Goal: Navigation & Orientation: Find specific page/section

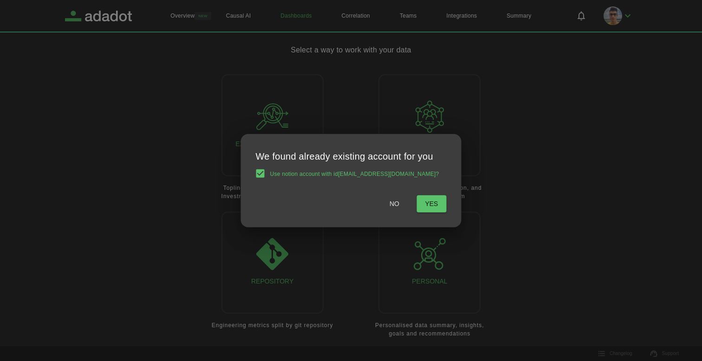
click at [390, 206] on span "No" at bounding box center [395, 204] width 10 height 12
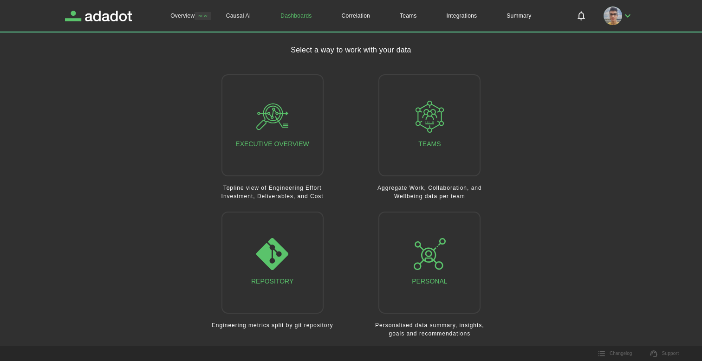
click at [417, 267] on icon "button" at bounding box center [430, 254] width 32 height 32
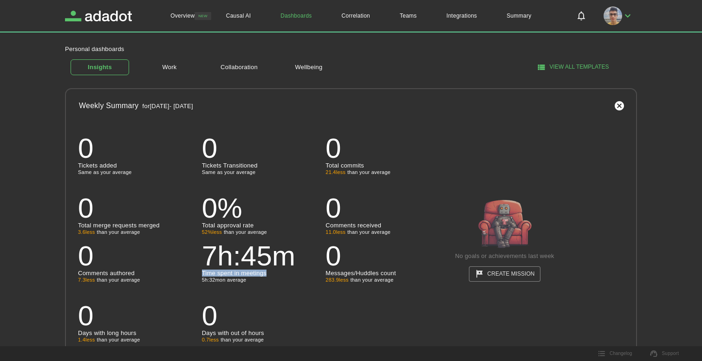
drag, startPoint x: 203, startPoint y: 274, endPoint x: 270, endPoint y: 274, distance: 67.4
click at [270, 274] on p "Time spent in meetings" at bounding box center [260, 273] width 117 height 6
click at [276, 266] on p "7h:45m" at bounding box center [260, 256] width 117 height 28
